Goal: Task Accomplishment & Management: Complete application form

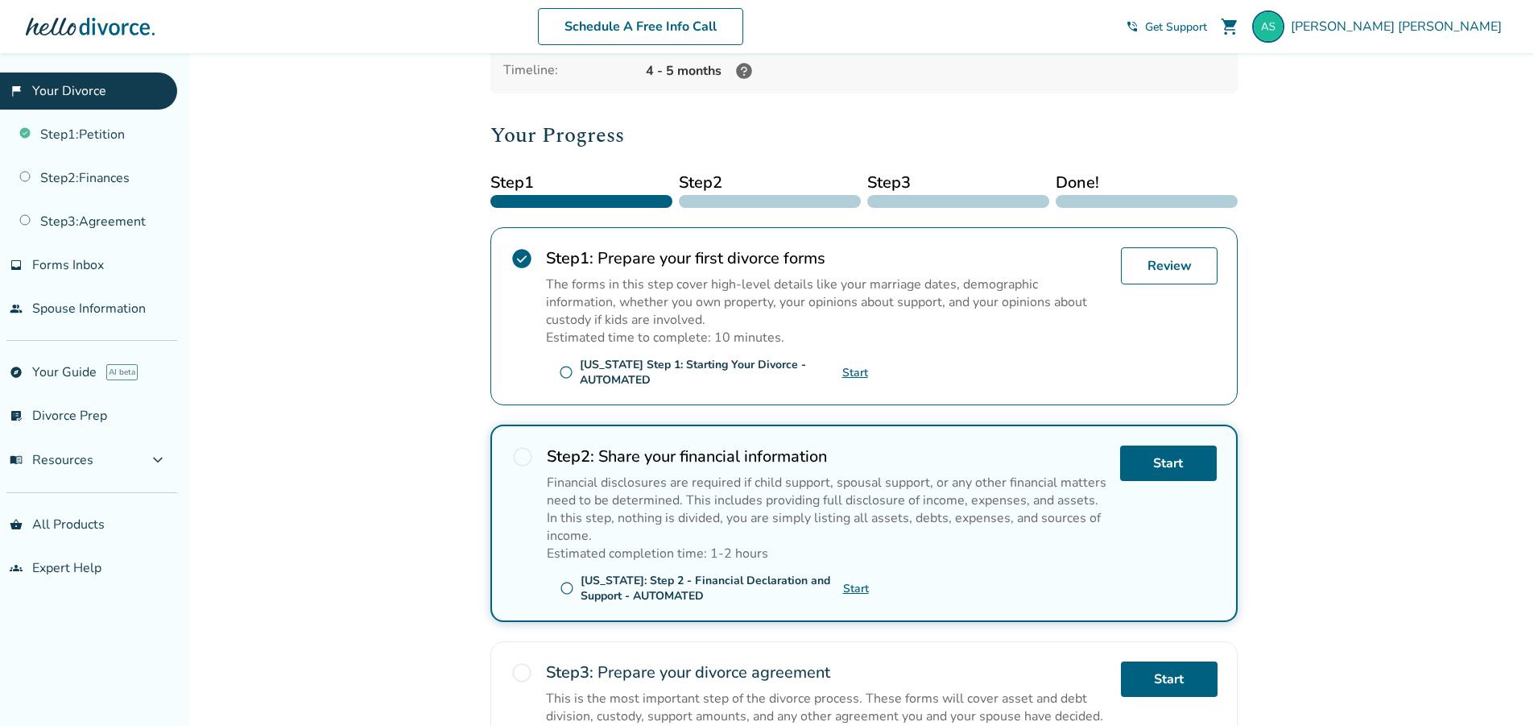
scroll to position [161, 0]
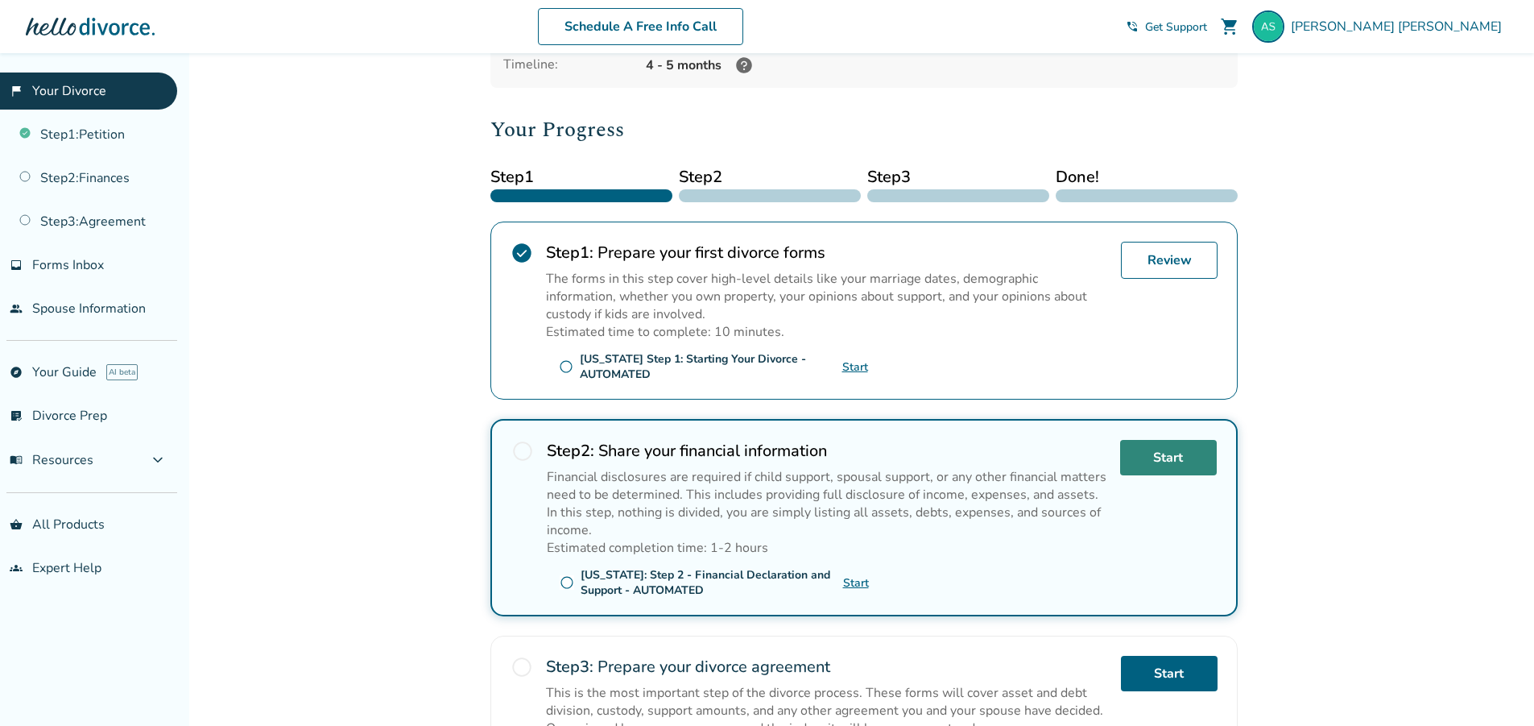
click at [1173, 457] on link "Start" at bounding box center [1168, 457] width 97 height 35
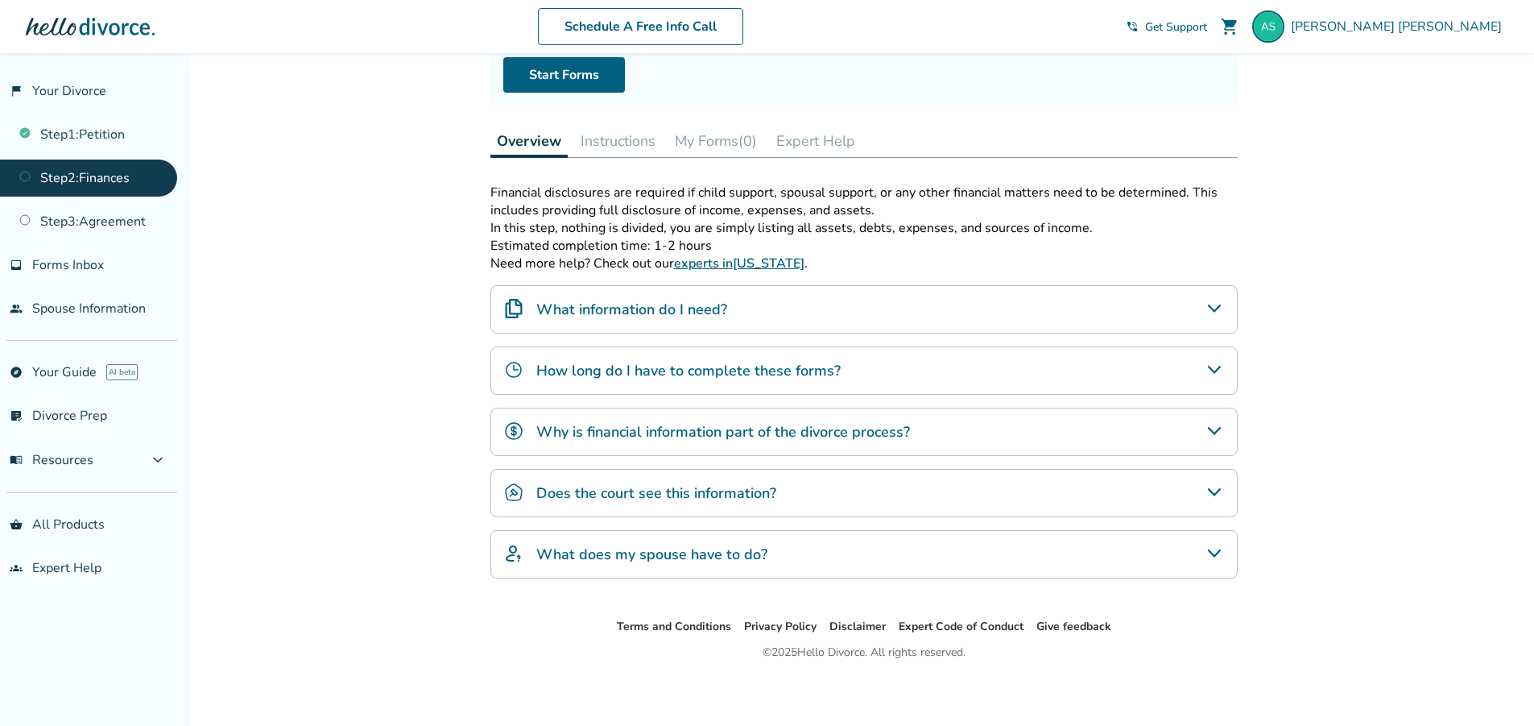
scroll to position [180, 0]
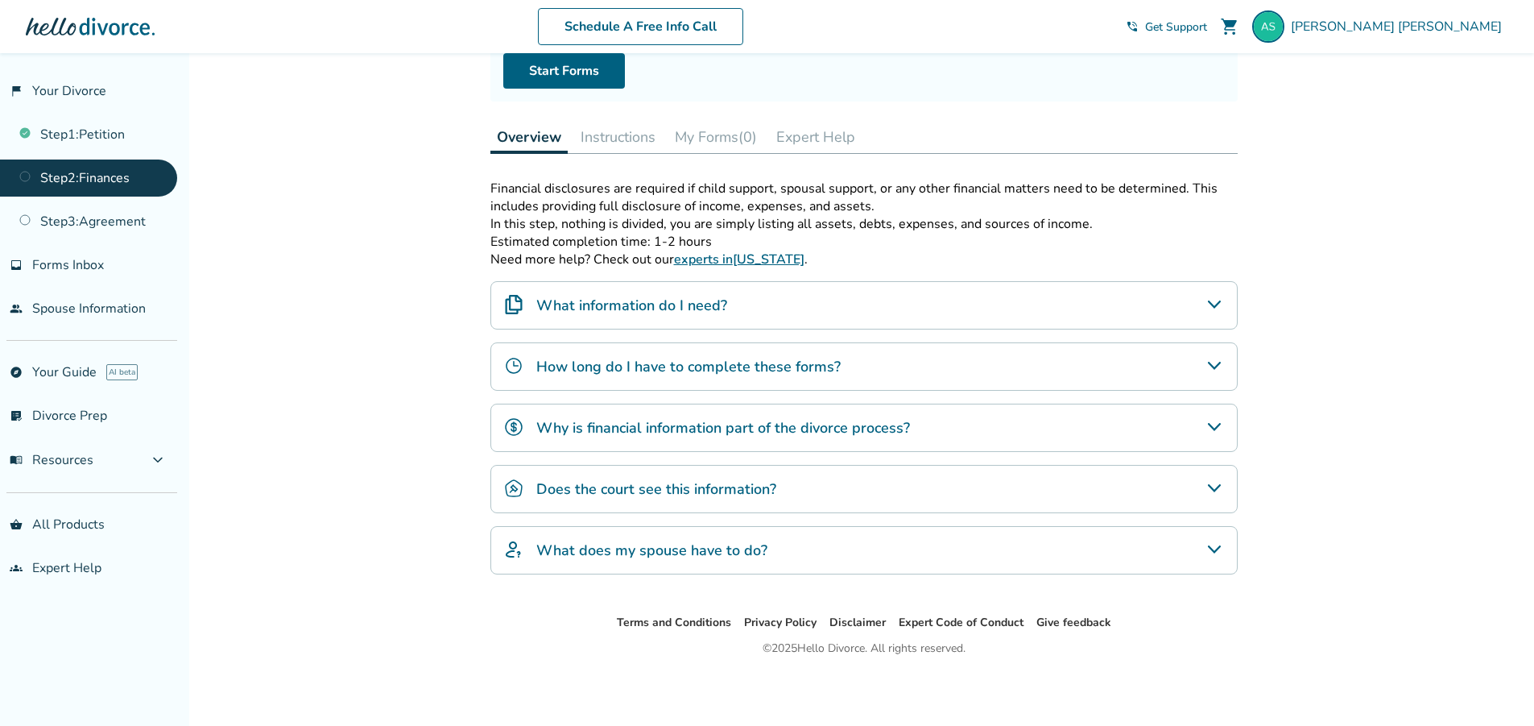
click at [1219, 302] on icon "What information do I need?" at bounding box center [1213, 304] width 13 height 8
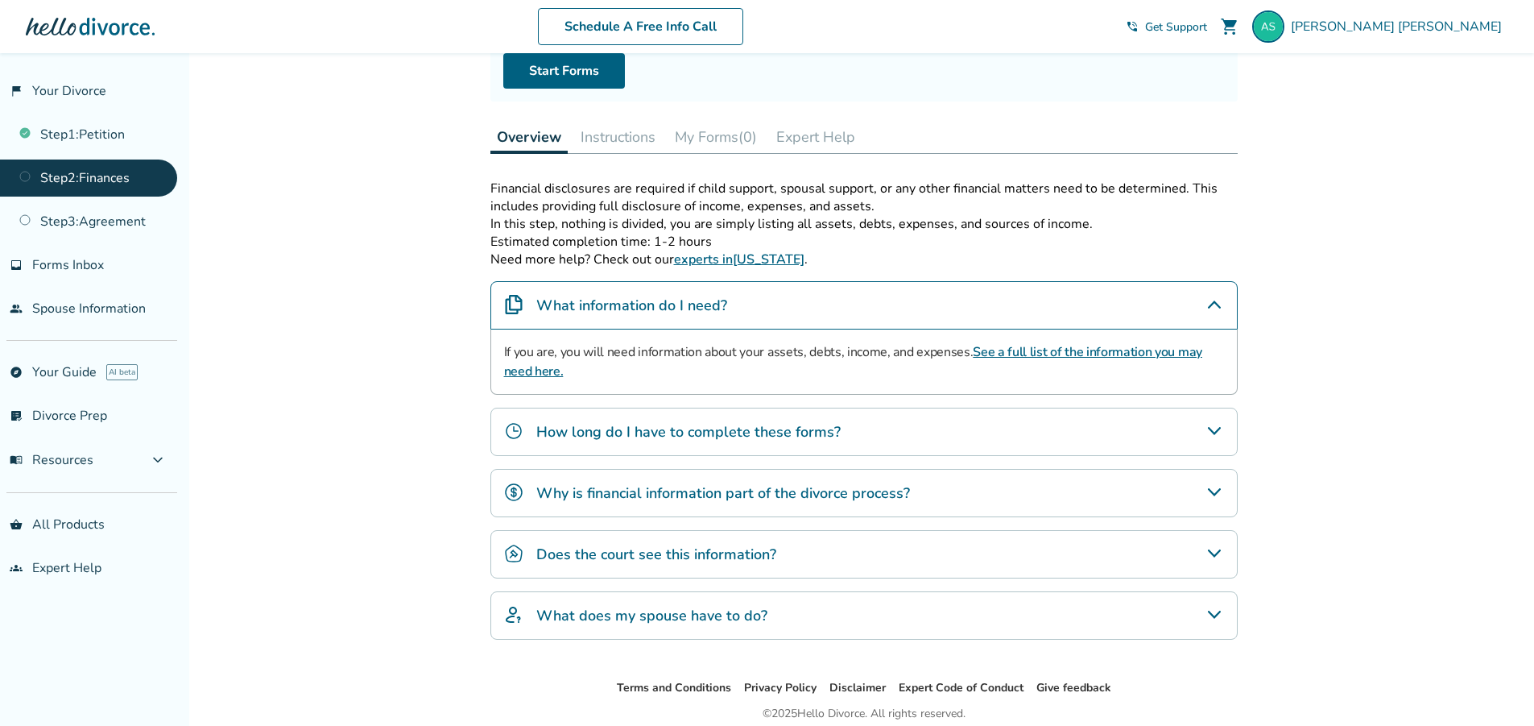
click at [1219, 428] on icon "How long do I have to complete these forms?" at bounding box center [1213, 431] width 13 height 8
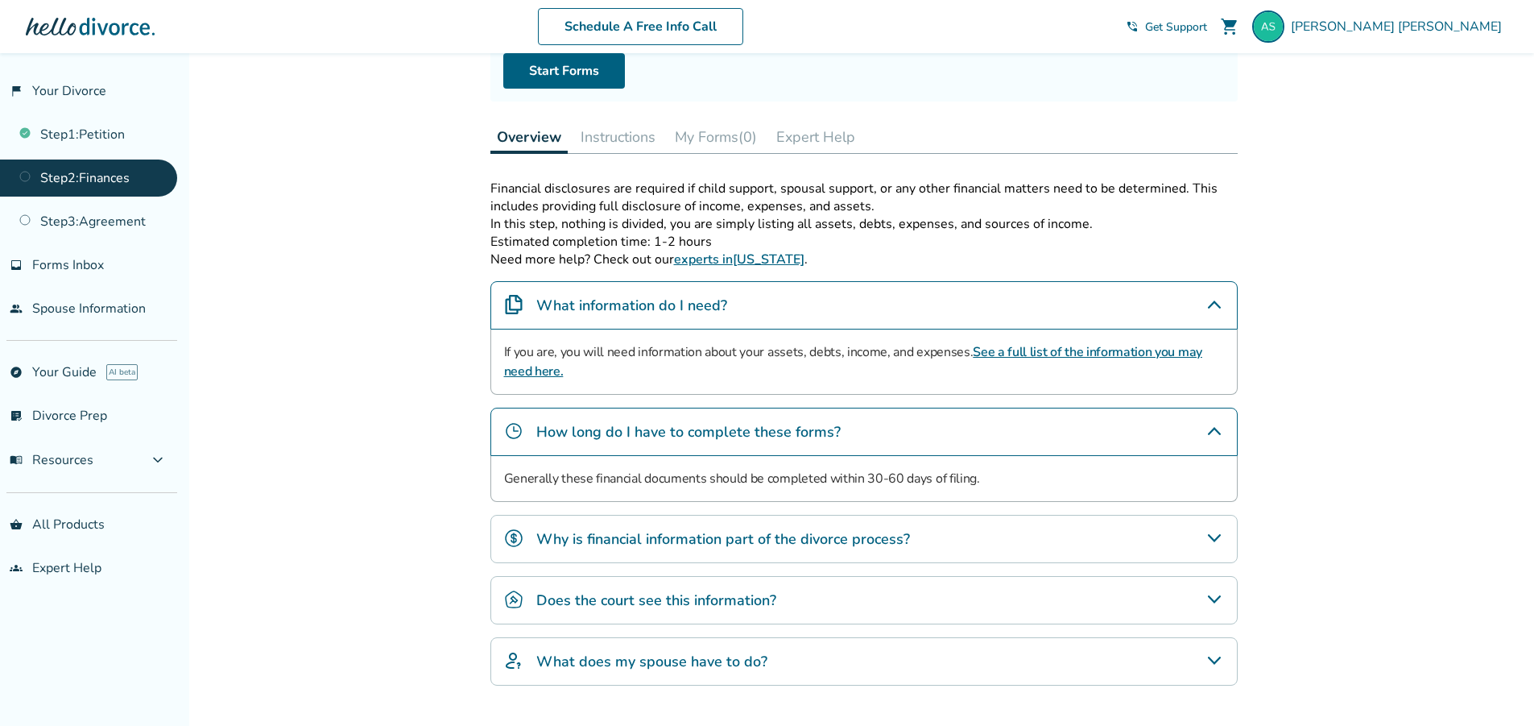
click at [1220, 535] on icon "Why is financial information part of the divorce process?" at bounding box center [1214, 537] width 19 height 19
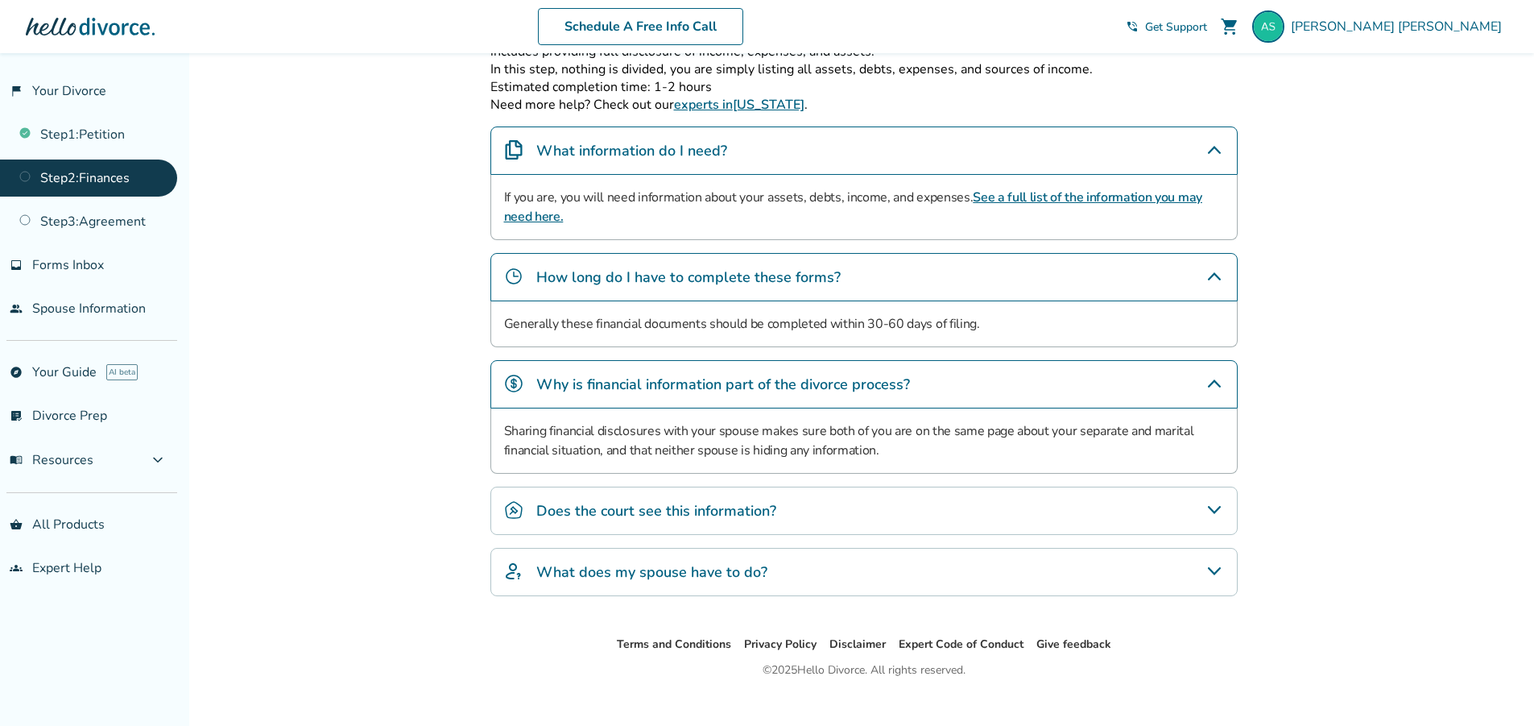
scroll to position [357, 0]
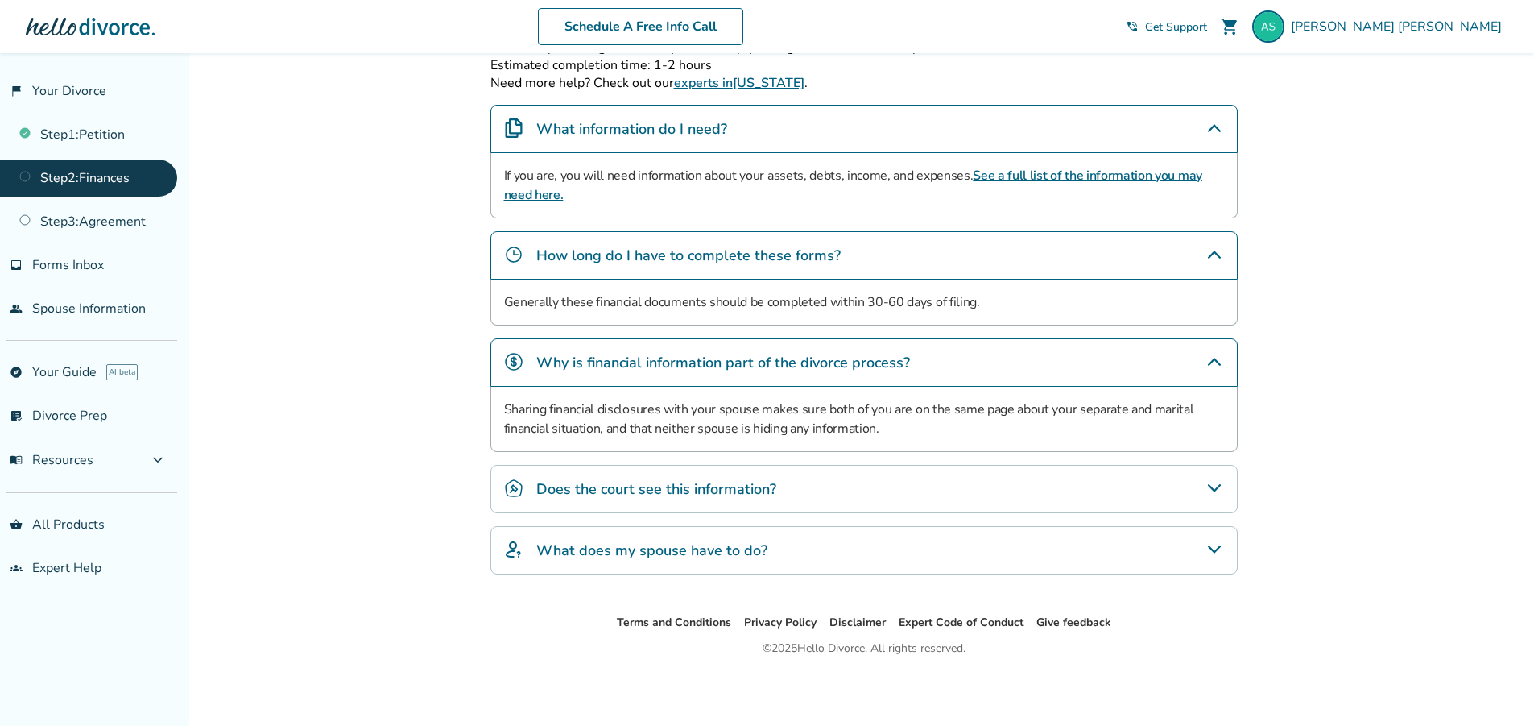
click at [1220, 489] on icon "Does the court see this information?" at bounding box center [1214, 487] width 19 height 19
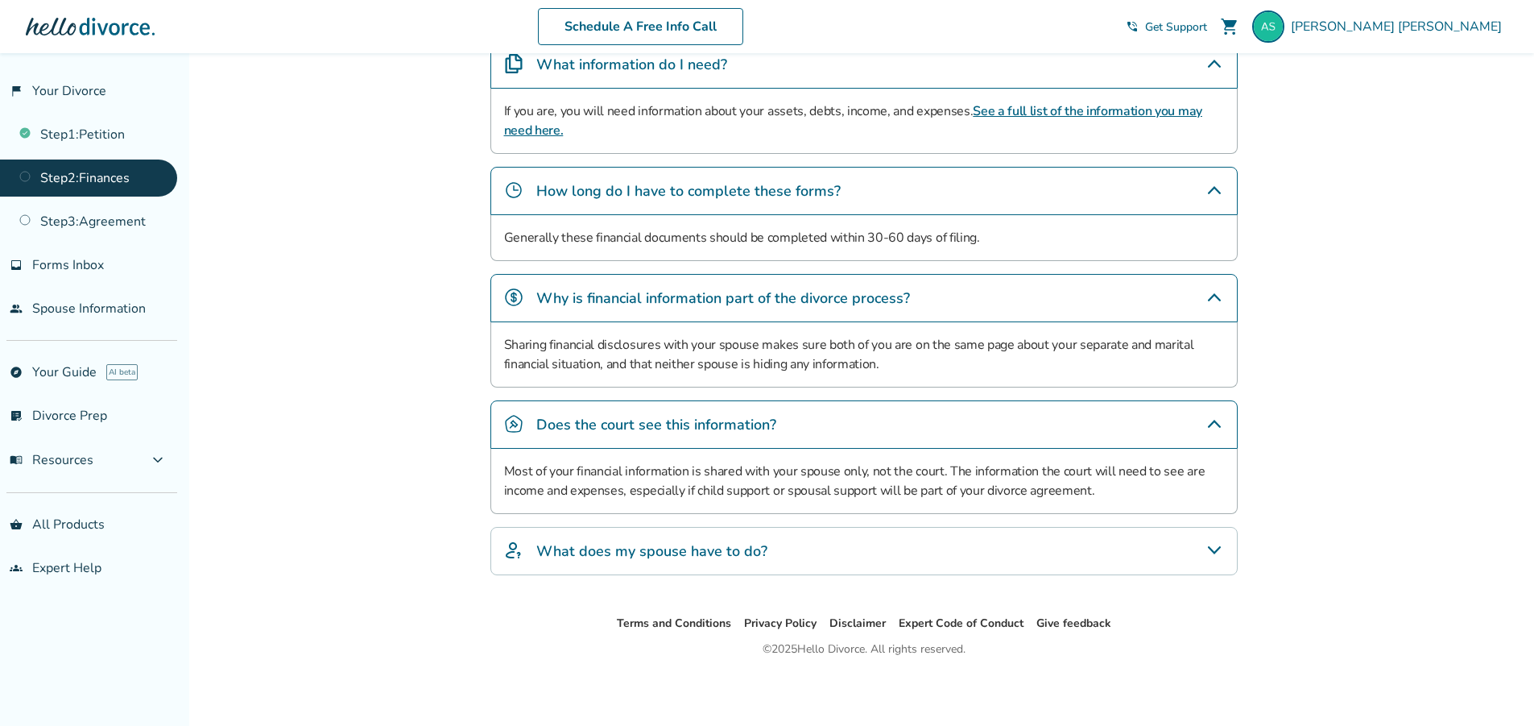
scroll to position [422, 0]
click at [1210, 548] on icon "What does my spouse have to do?" at bounding box center [1213, 549] width 13 height 8
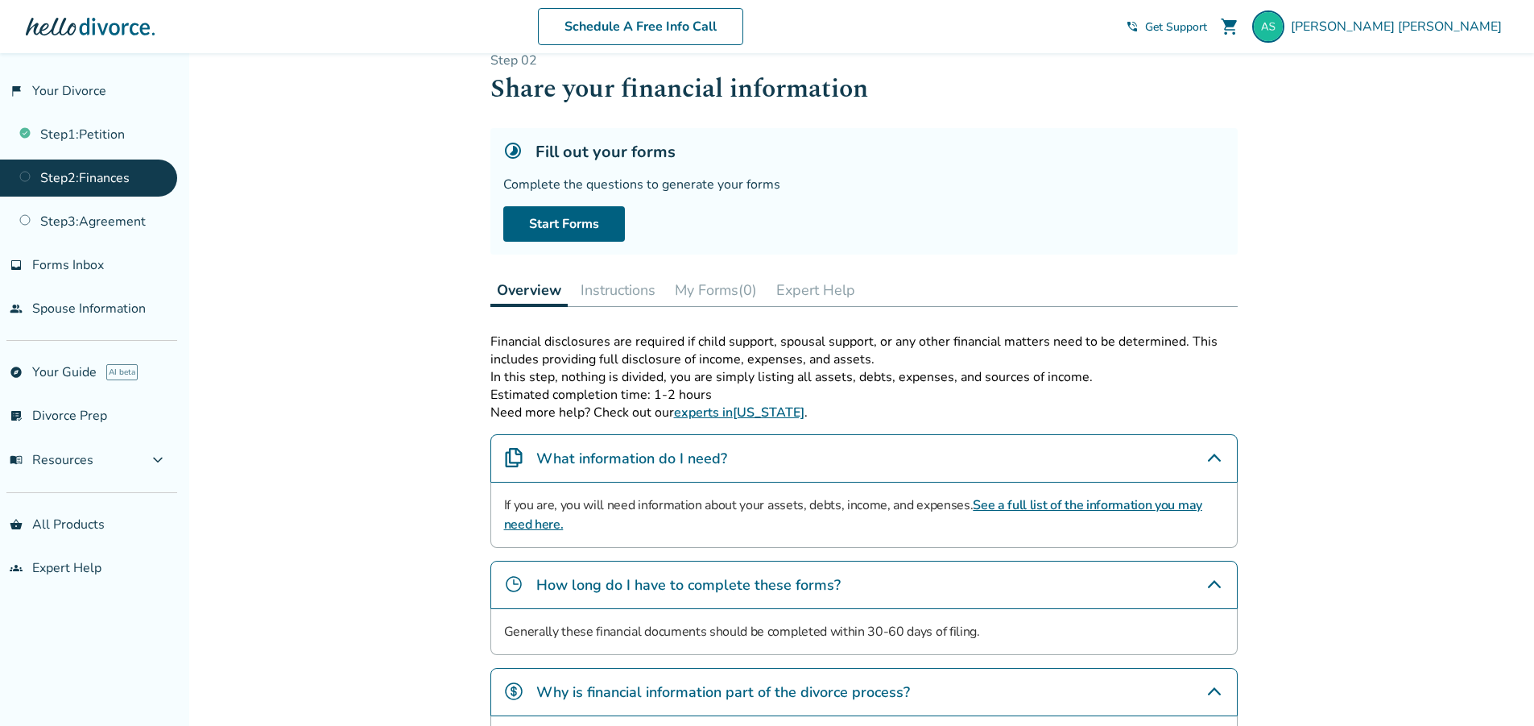
scroll to position [0, 0]
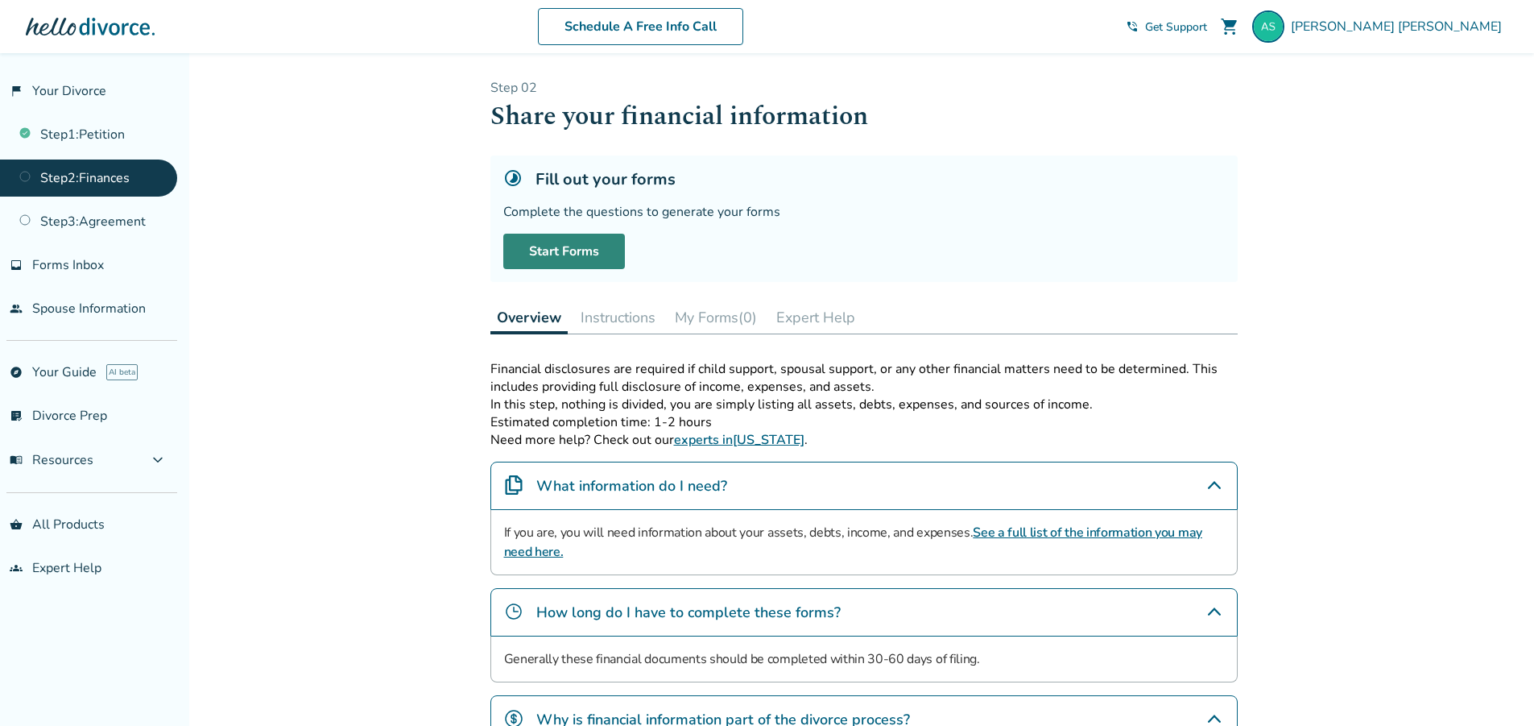
click at [578, 234] on link "Start Forms" at bounding box center [564, 251] width 122 height 35
